Goal: Task Accomplishment & Management: Manage account settings

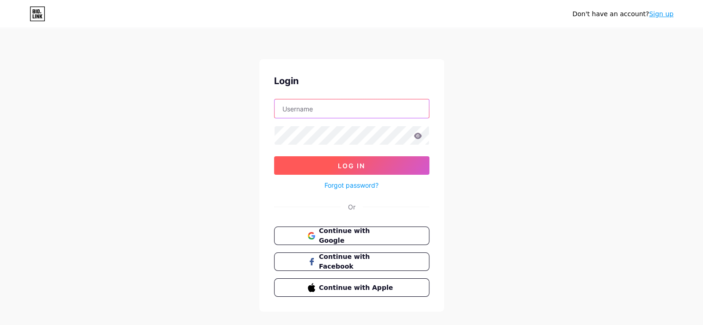
type input "[EMAIL_ADDRESS][DOMAIN_NAME]"
click at [316, 173] on button "Log In" at bounding box center [351, 165] width 155 height 18
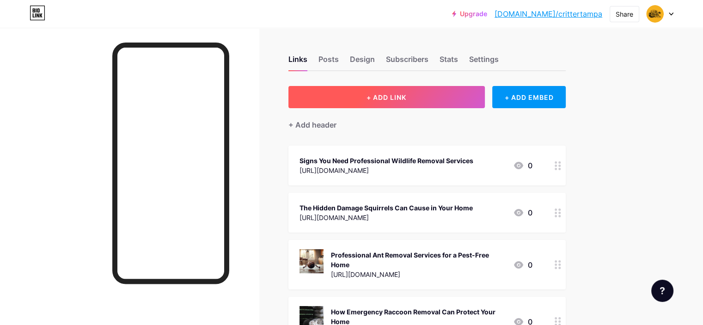
click at [453, 101] on button "+ ADD LINK" at bounding box center [387, 97] width 197 height 22
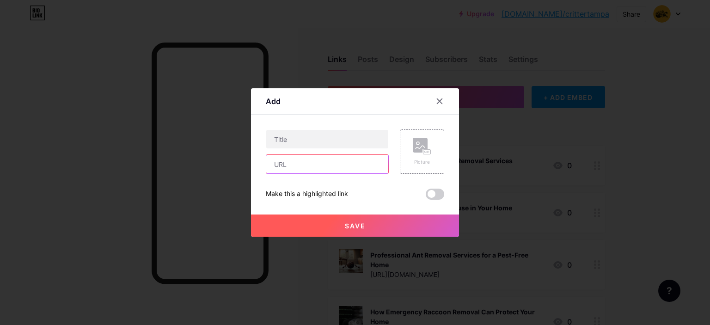
click at [302, 166] on input "text" at bounding box center [327, 164] width 122 height 18
click at [343, 161] on input "text" at bounding box center [327, 164] width 122 height 18
paste input "[URL][DOMAIN_NAME]"
type input "[URL][DOMAIN_NAME]"
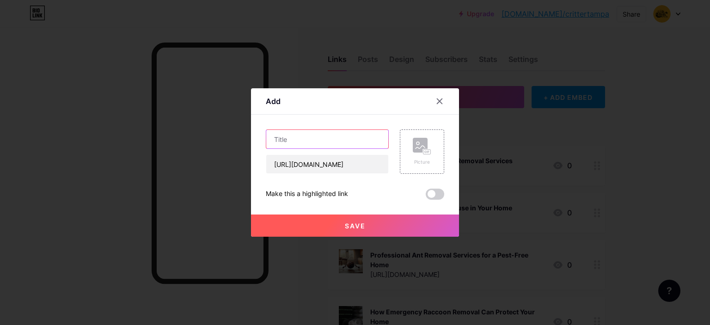
click at [311, 142] on input "text" at bounding box center [327, 139] width 122 height 18
paste input "Why Wasp Control Is Important for Family Safety"
type input "Why Wasp Control Is Important for Family Safety"
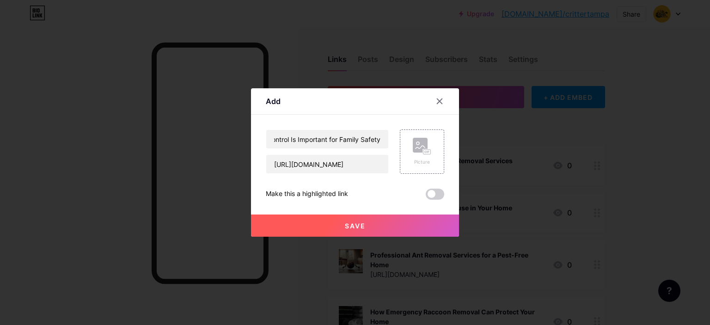
click at [432, 194] on span at bounding box center [435, 194] width 18 height 11
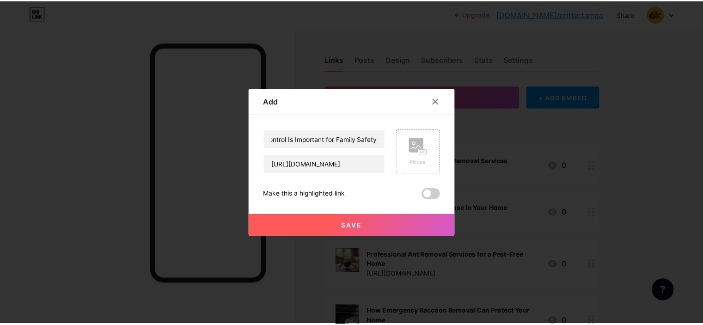
scroll to position [0, 0]
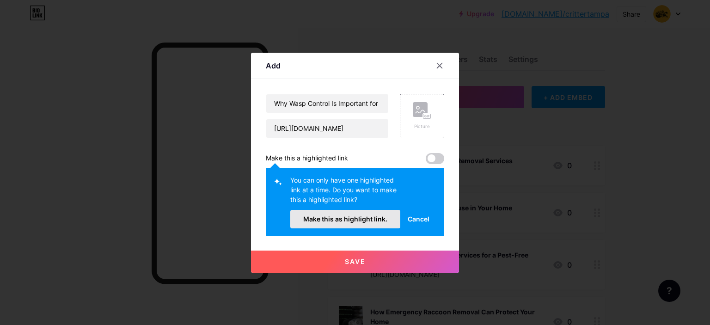
click at [385, 214] on button "Make this as highlight link." at bounding box center [345, 219] width 110 height 18
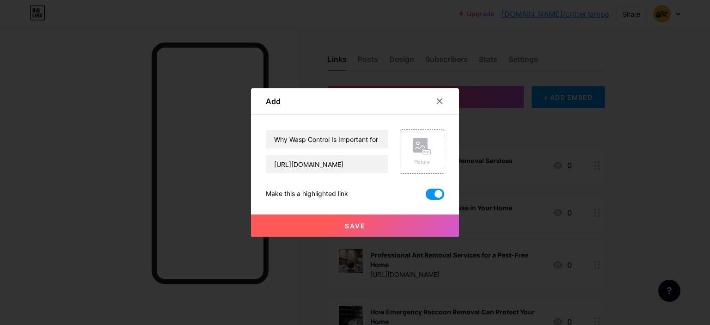
click at [349, 232] on button "Save" at bounding box center [355, 226] width 208 height 22
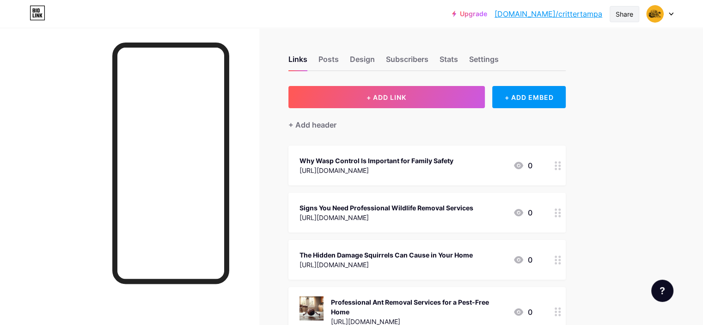
click at [620, 9] on div "Share" at bounding box center [625, 14] width 18 height 10
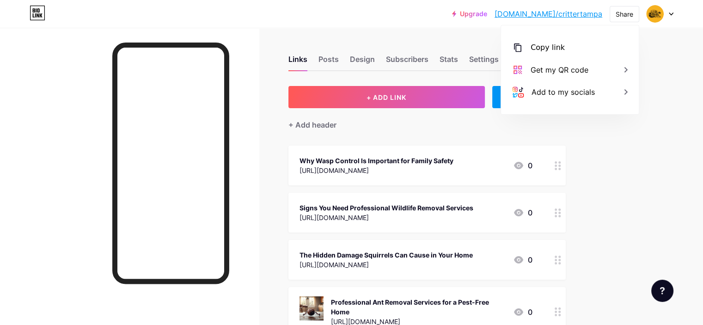
drag, startPoint x: 574, startPoint y: 53, endPoint x: 459, endPoint y: 4, distance: 124.9
click at [573, 53] on div "Copy link" at bounding box center [570, 48] width 138 height 22
